Goal: Feedback & Contribution: Submit feedback/report problem

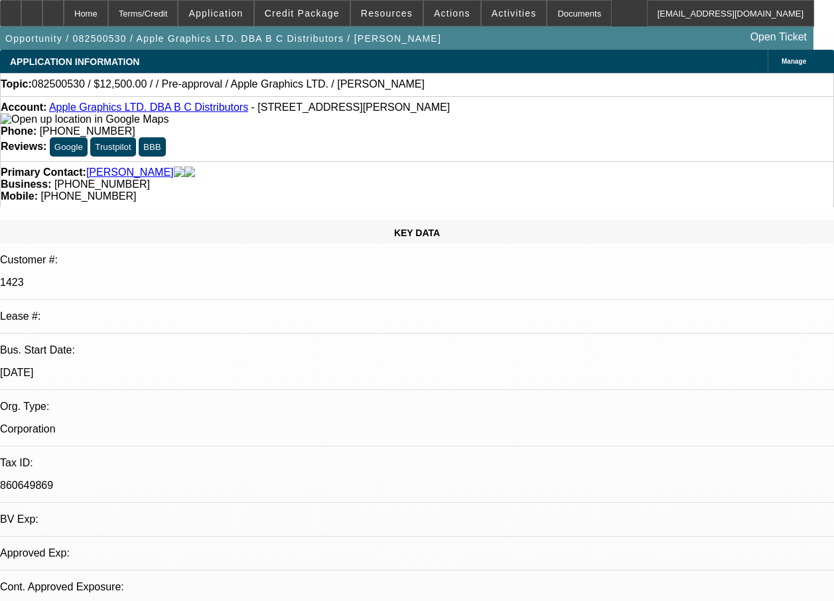
select select "0"
select select "2"
select select "0.1"
select select "1"
select select "2"
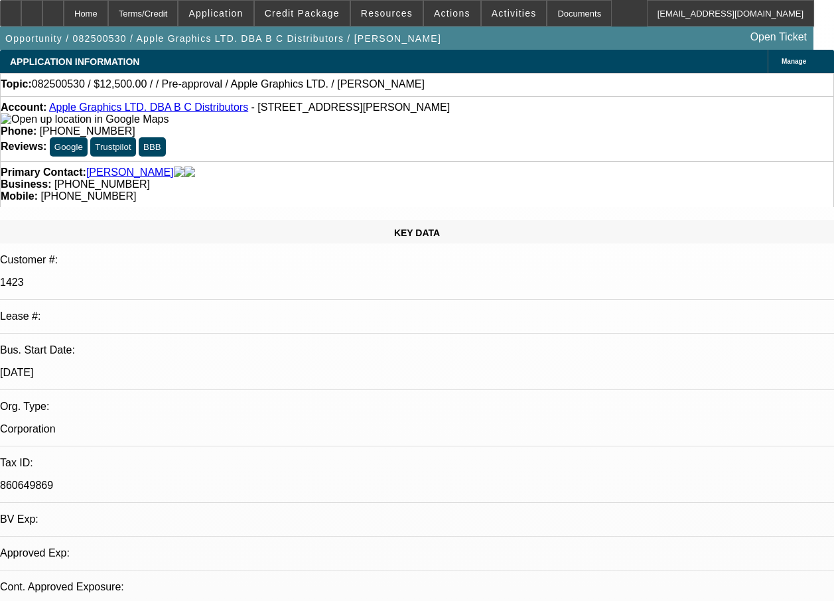
select select "4"
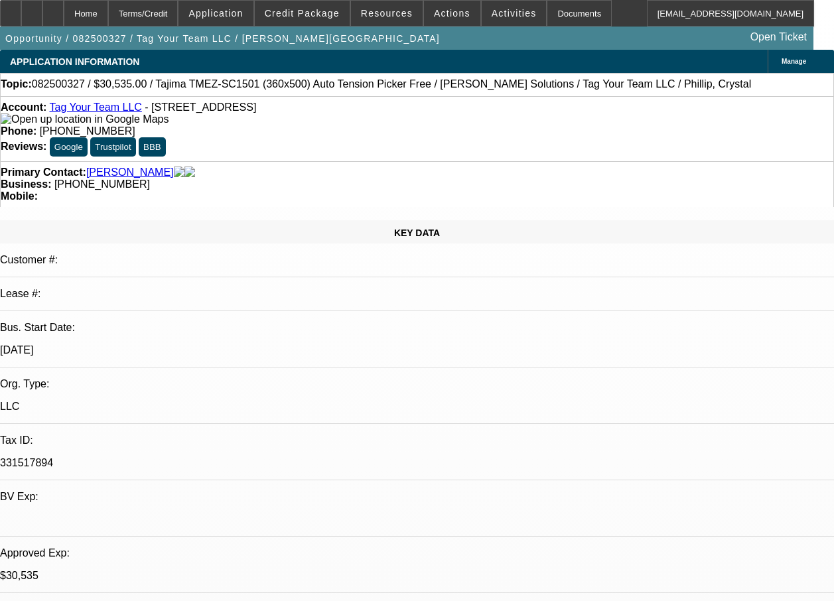
select select "0"
select select "2"
select select "0.1"
select select "0"
select select "2"
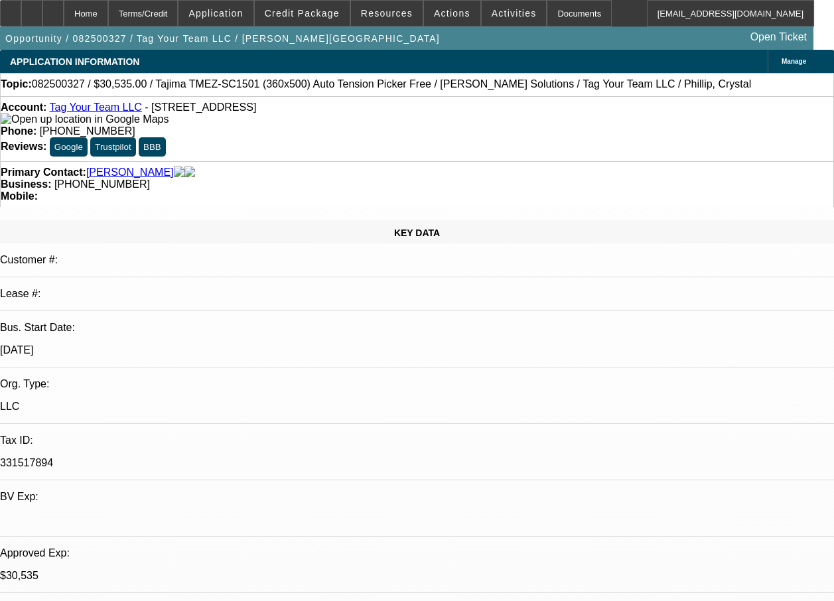
select select "0"
select select "2"
select select "0.1"
select select "0"
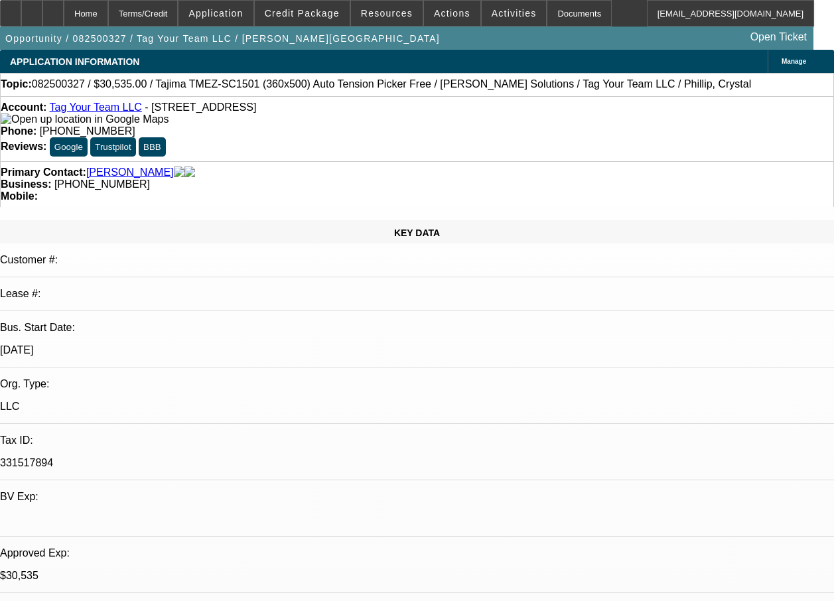
select select "2"
select select "0"
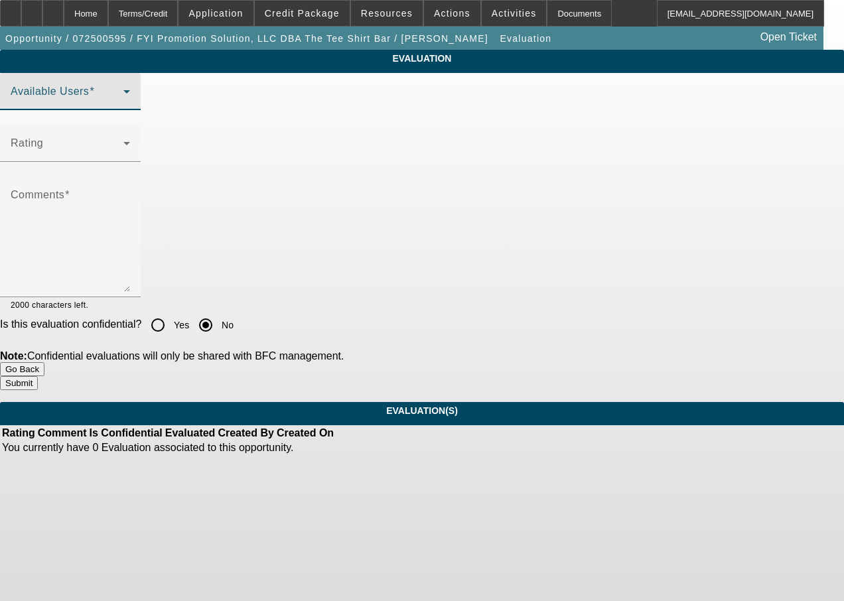
click at [111, 105] on span at bounding box center [67, 97] width 113 height 16
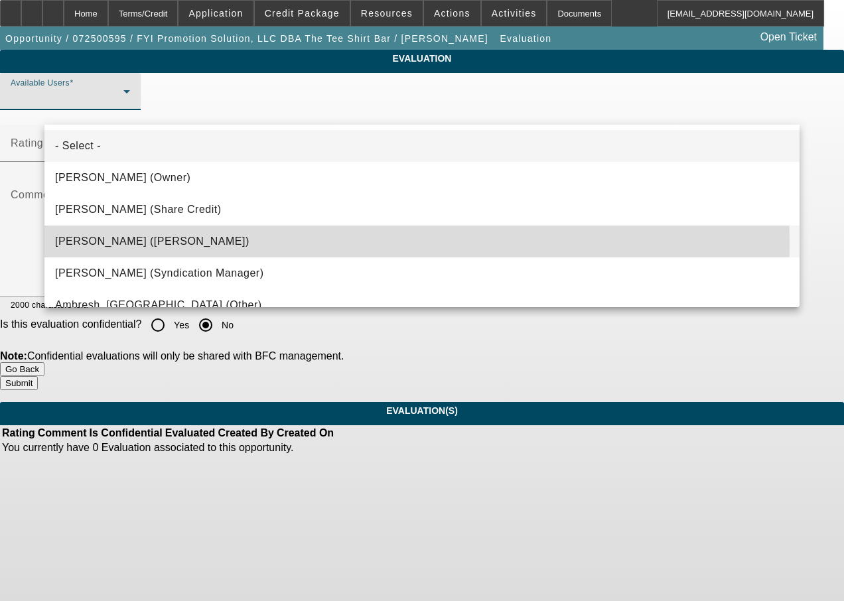
click at [107, 244] on span "Solis, Monica (Lease Admin)" at bounding box center [152, 242] width 194 height 16
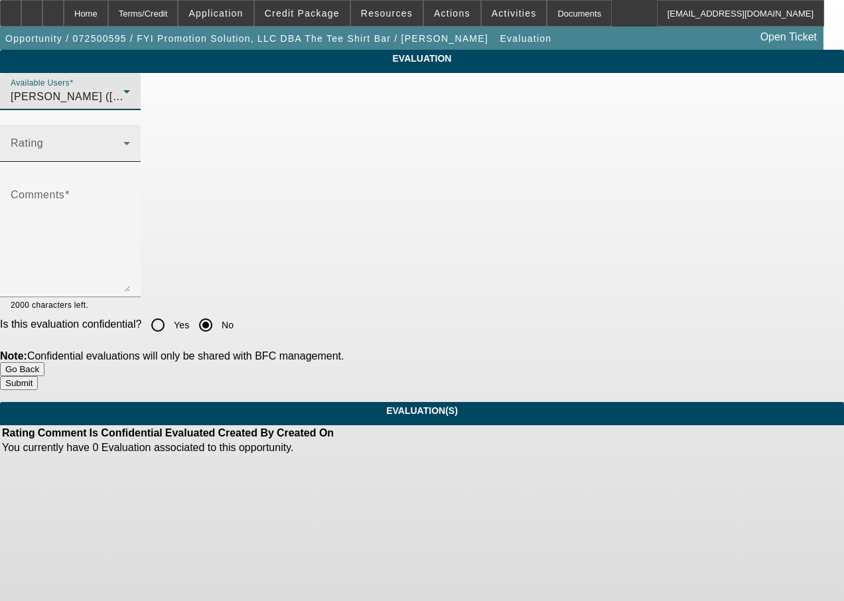
click at [109, 157] on span at bounding box center [67, 149] width 113 height 16
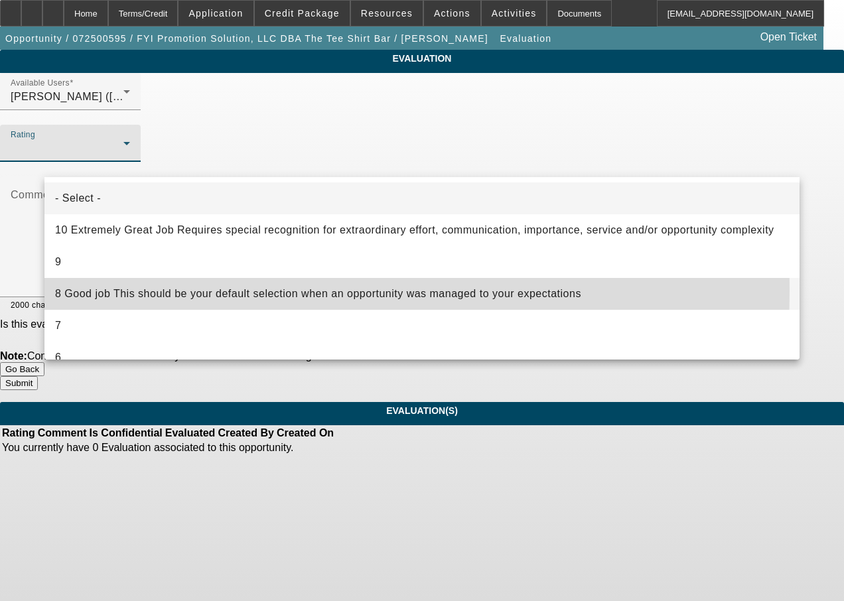
click at [102, 291] on span "8 Good job This should be your default selection when an opportunity was manage…" at bounding box center [318, 294] width 526 height 16
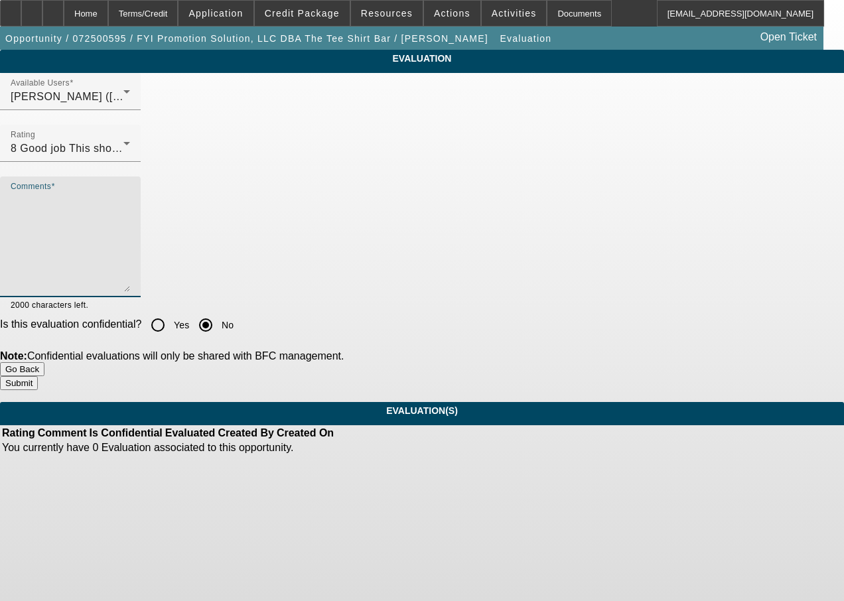
click at [102, 251] on textarea "Comments" at bounding box center [70, 242] width 119 height 100
type textarea "good work"
click at [38, 382] on button "Submit" at bounding box center [19, 383] width 38 height 14
